Goal: Transaction & Acquisition: Purchase product/service

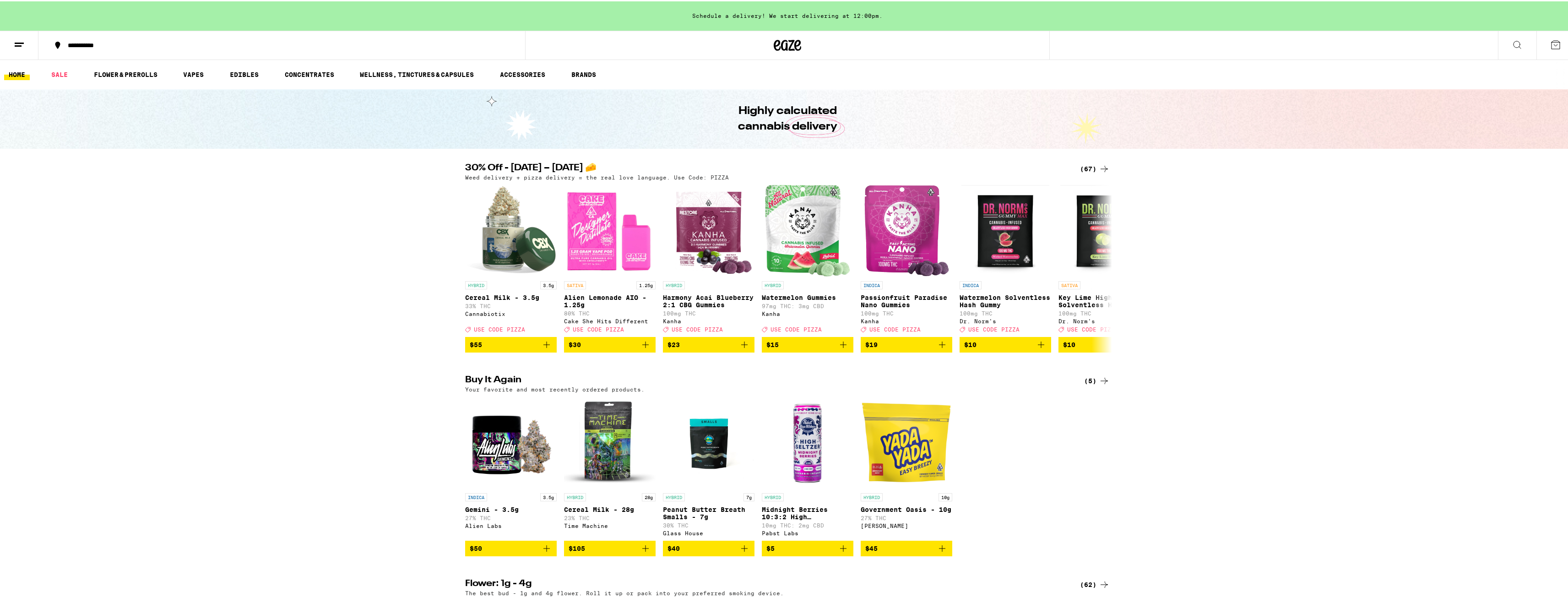
click at [1099, 162] on icon at bounding box center [1104, 168] width 11 height 11
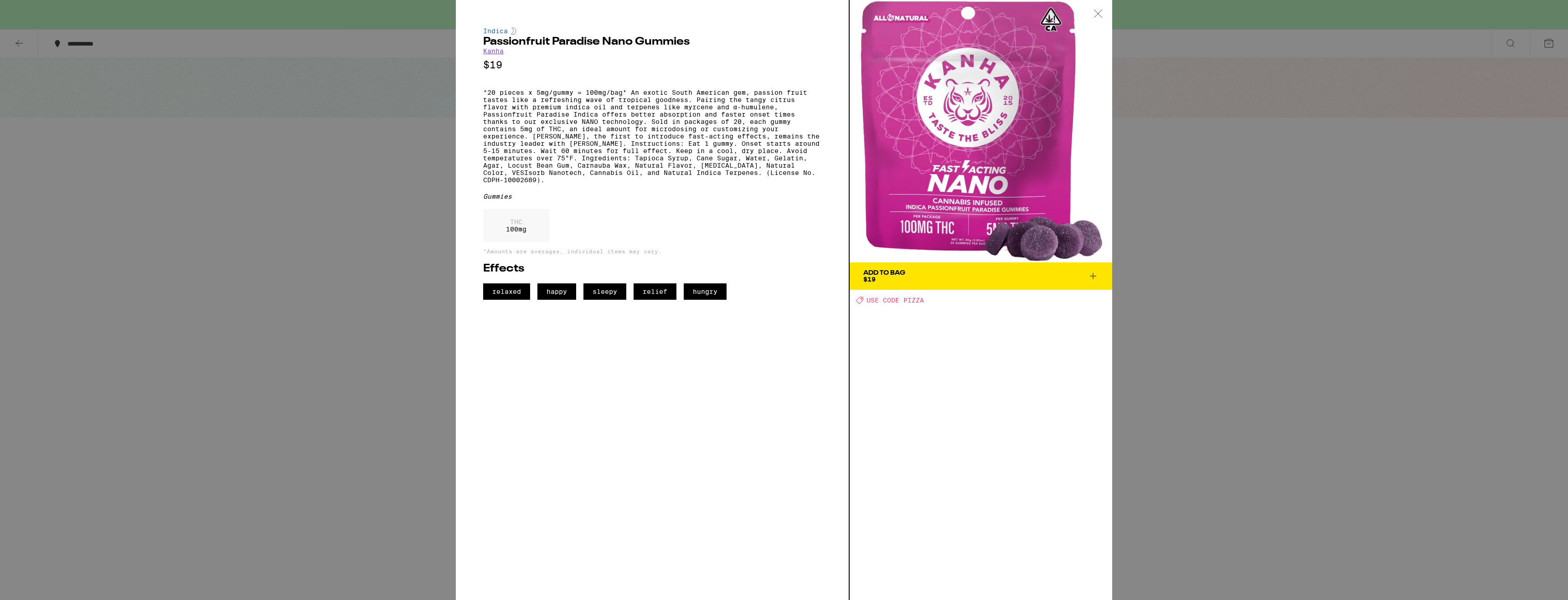
click at [1095, 15] on icon at bounding box center [1097, 13] width 9 height 8
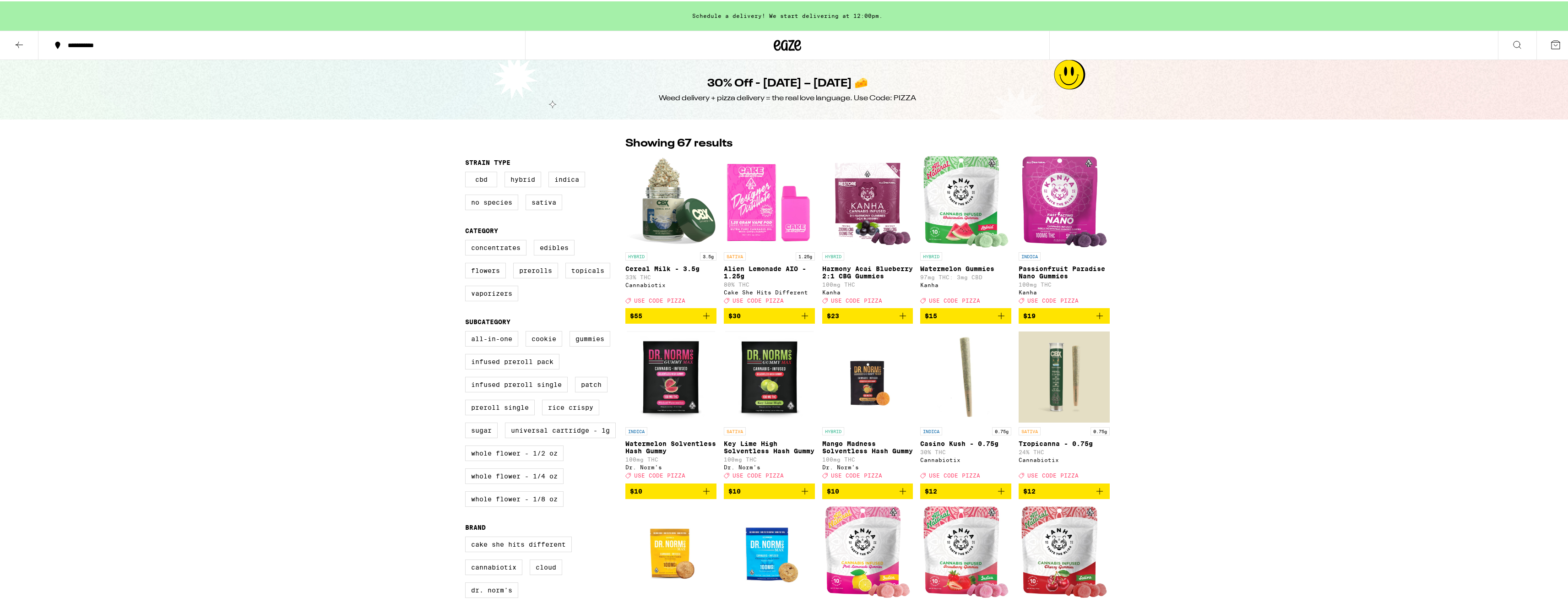
drag, startPoint x: 425, startPoint y: 250, endPoint x: 325, endPoint y: 254, distance: 100.1
click at [496, 275] on label "Flowers" at bounding box center [485, 269] width 41 height 15
click at [468, 240] on input "Flowers" at bounding box center [467, 240] width 1 height 1
checkbox input "true"
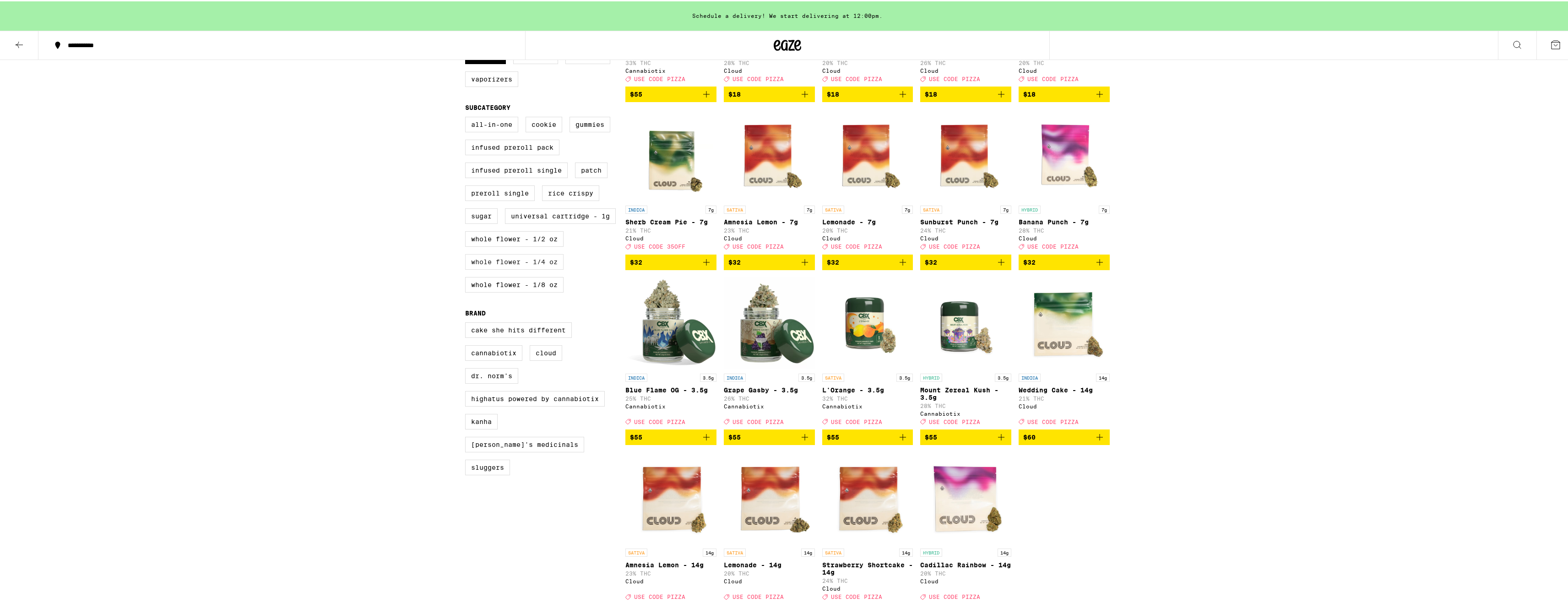
scroll to position [229, 0]
